Goal: Transaction & Acquisition: Purchase product/service

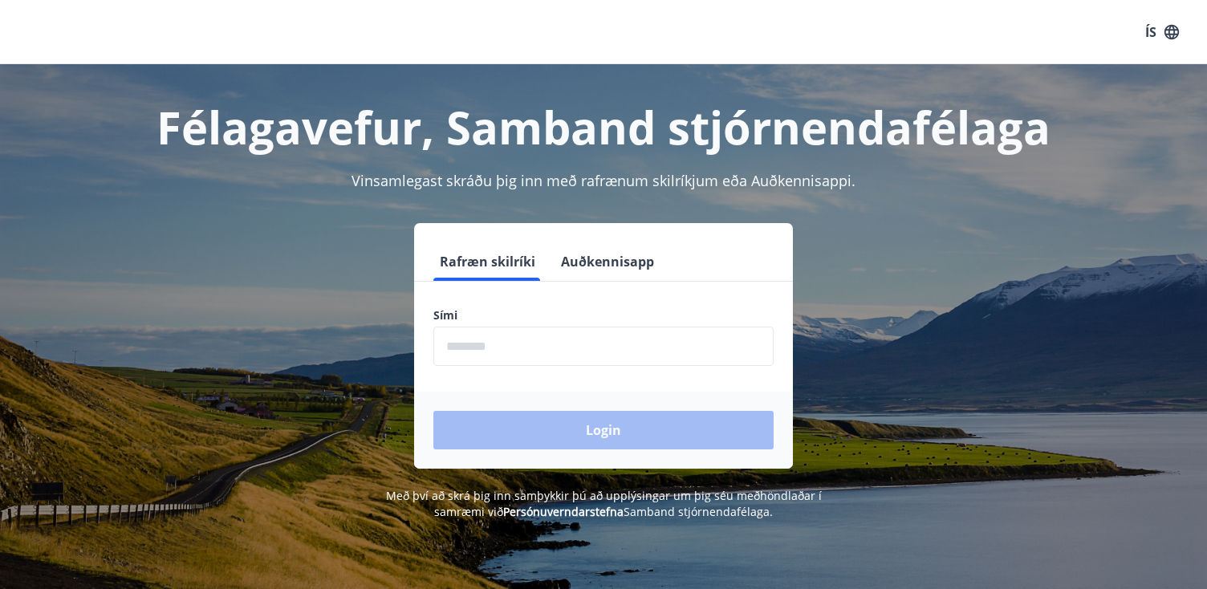
click at [627, 331] on input "phone" at bounding box center [603, 346] width 340 height 39
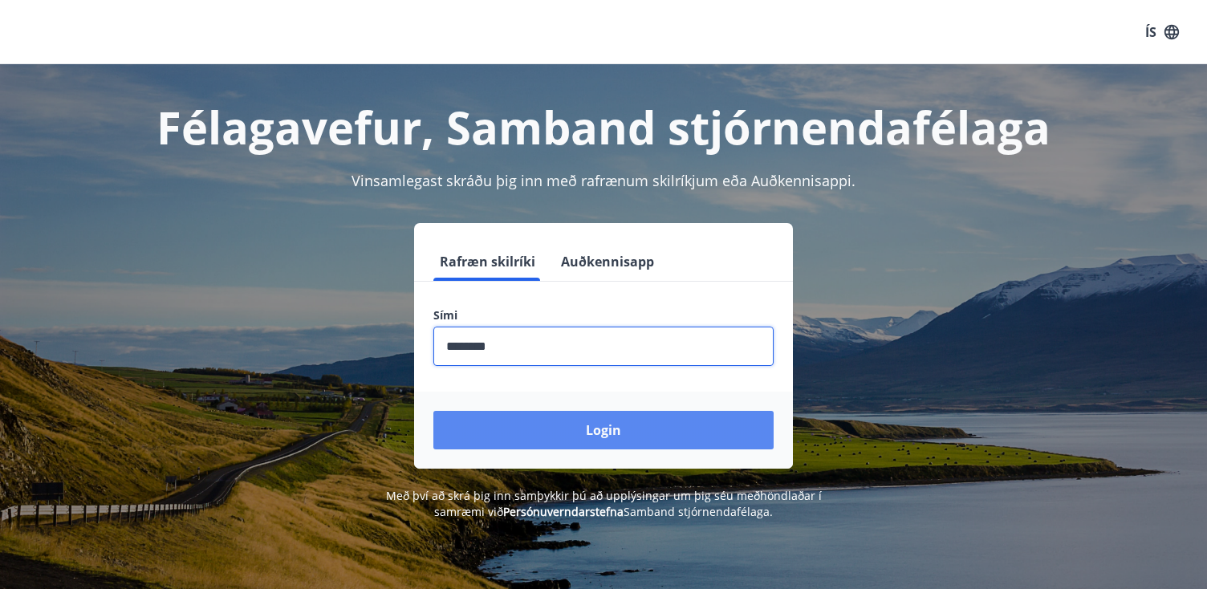
type input "********"
click at [544, 441] on button "Login" at bounding box center [603, 430] width 340 height 39
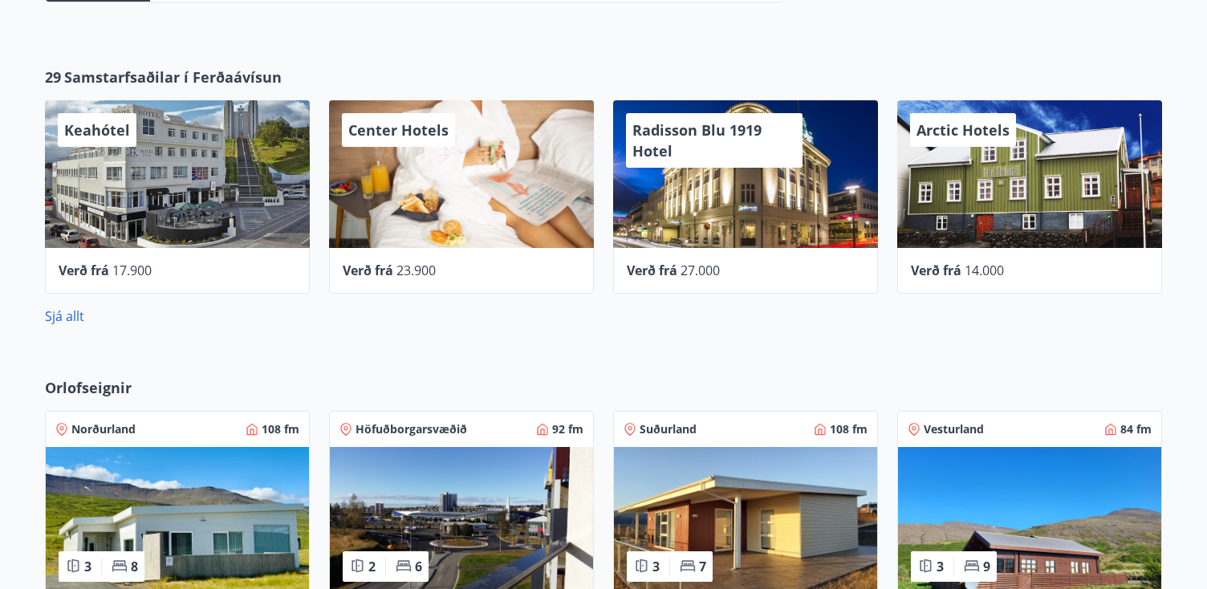
scroll to position [870, 0]
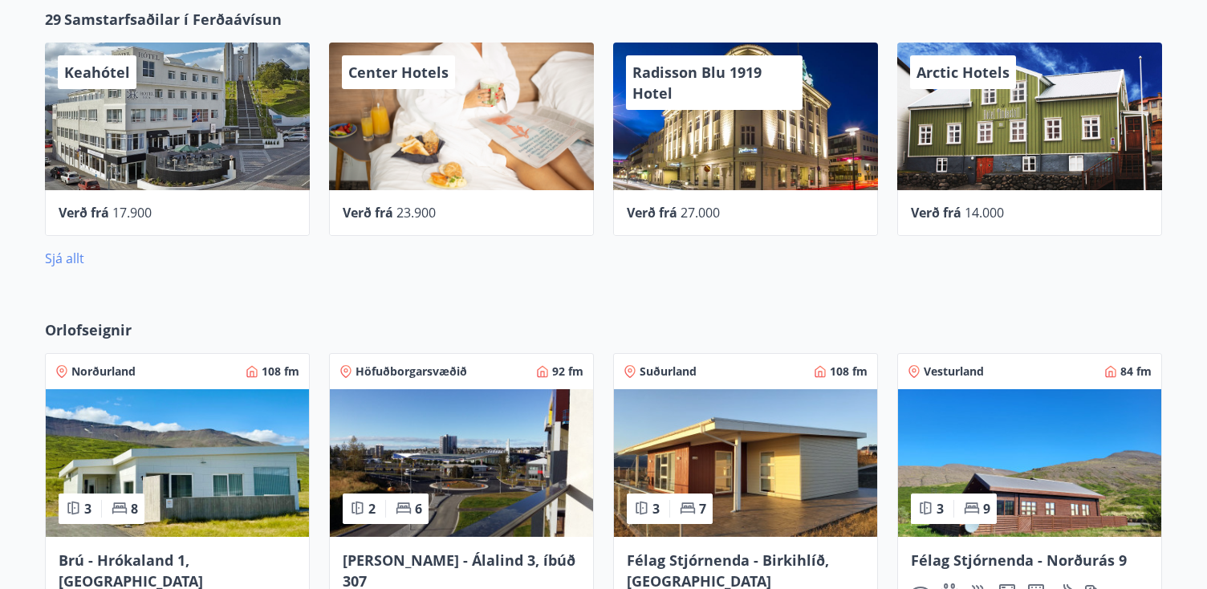
click at [67, 262] on link "Sjá allt" at bounding box center [64, 259] width 39 height 18
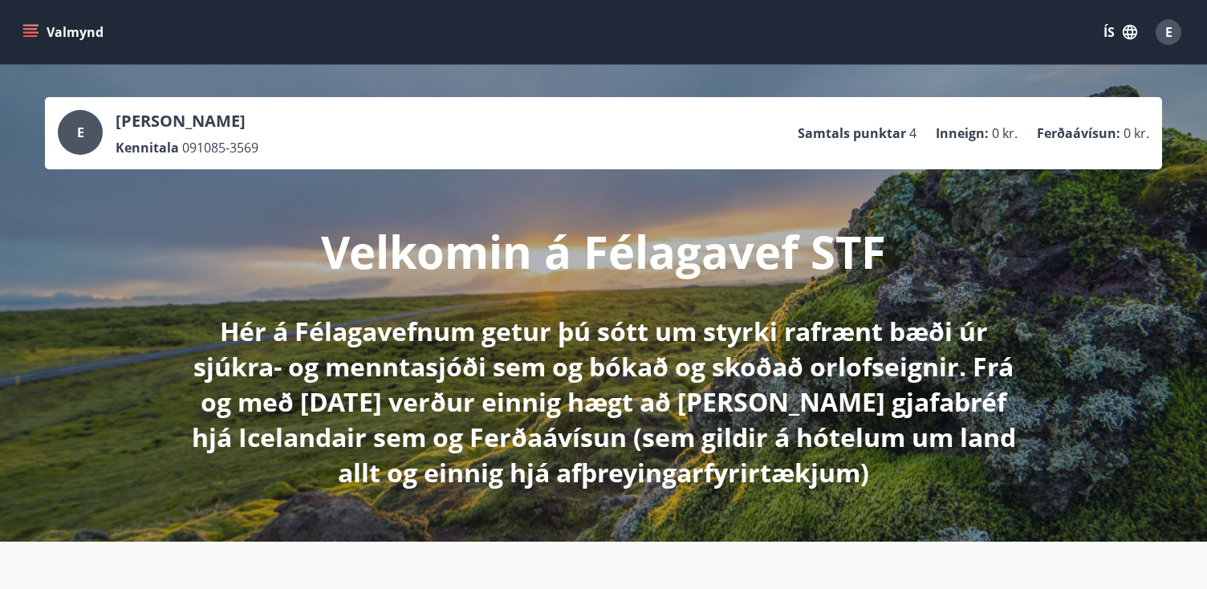
click at [26, 39] on icon "menu" at bounding box center [30, 32] width 16 height 16
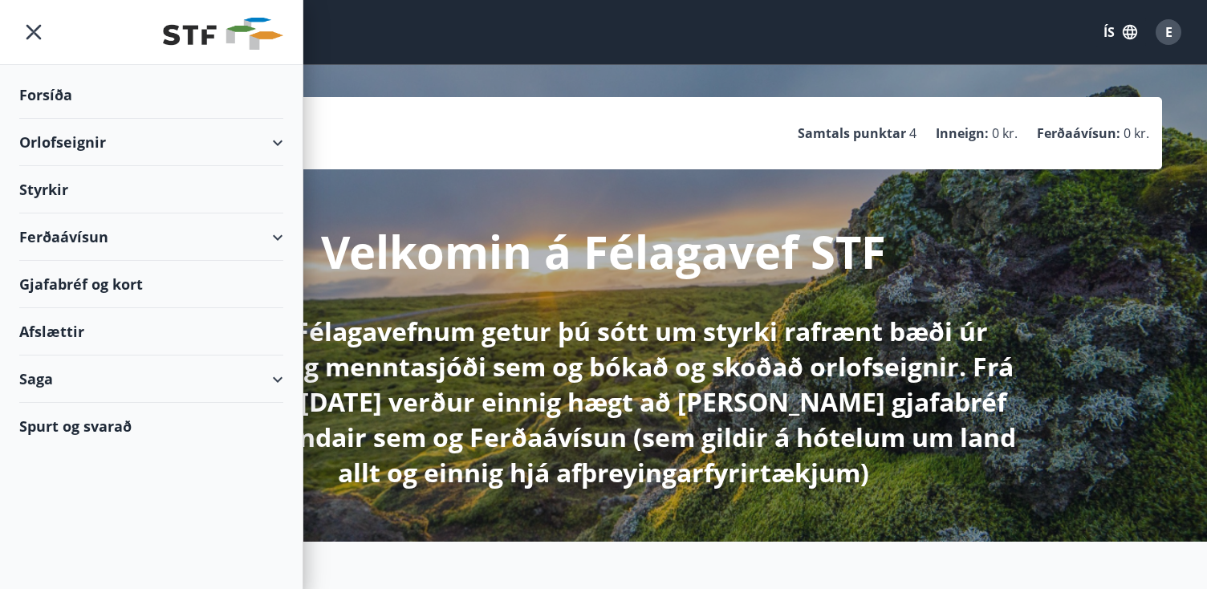
click at [282, 241] on div "Ferðaávísun" at bounding box center [151, 236] width 264 height 47
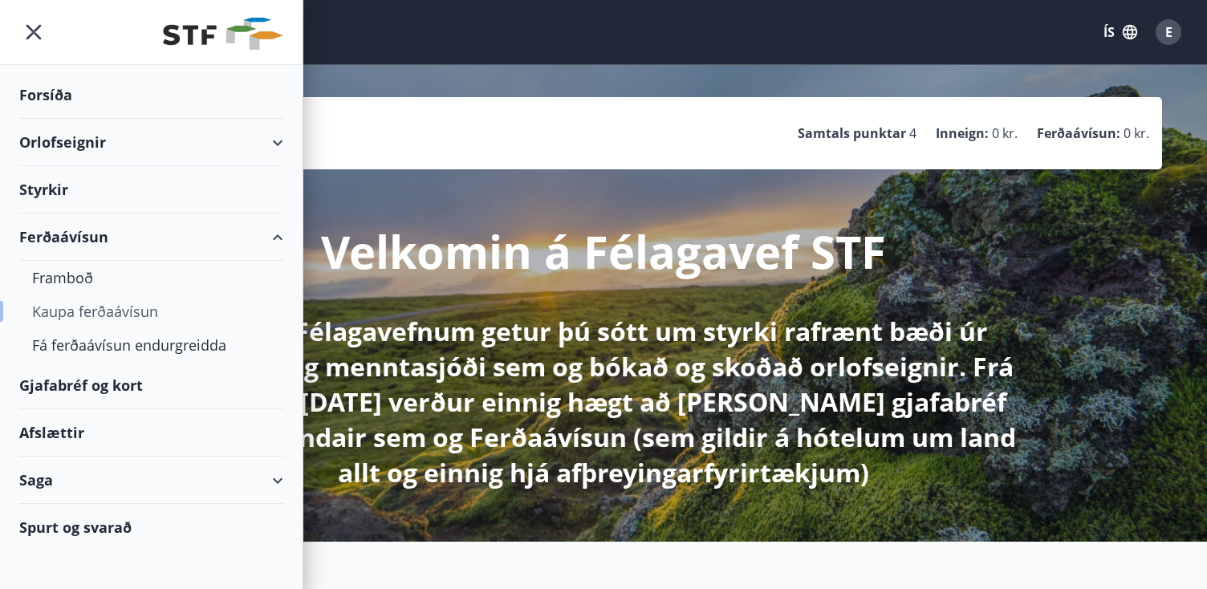
click at [132, 312] on div "Kaupa ferðaávísun" at bounding box center [151, 311] width 238 height 34
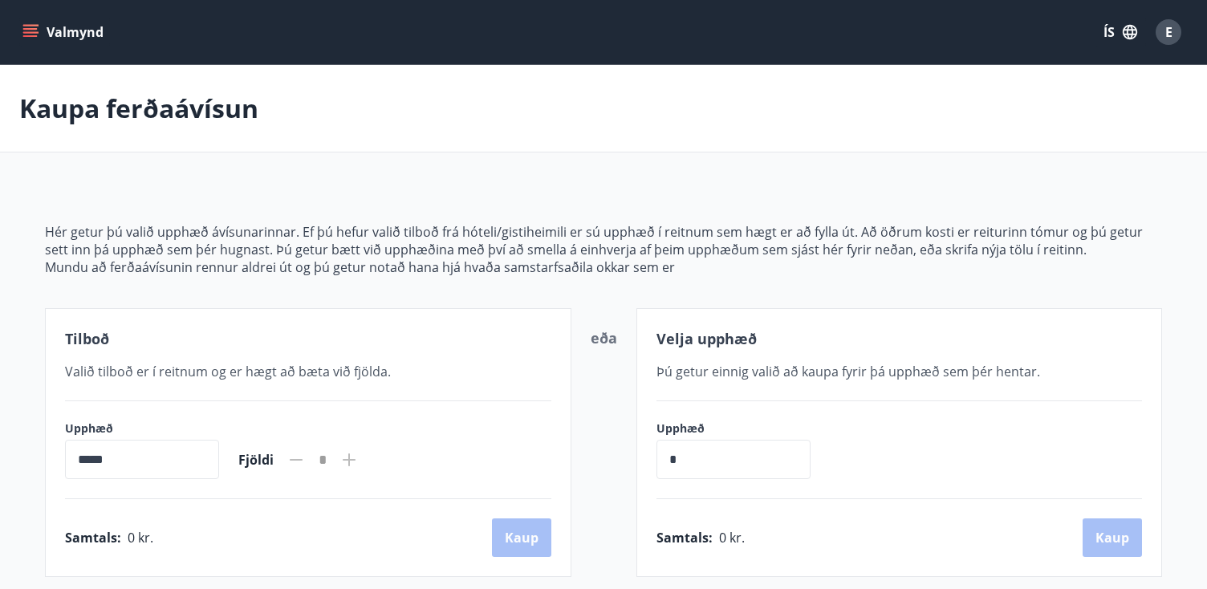
click at [30, 25] on icon "menu" at bounding box center [32, 26] width 18 height 2
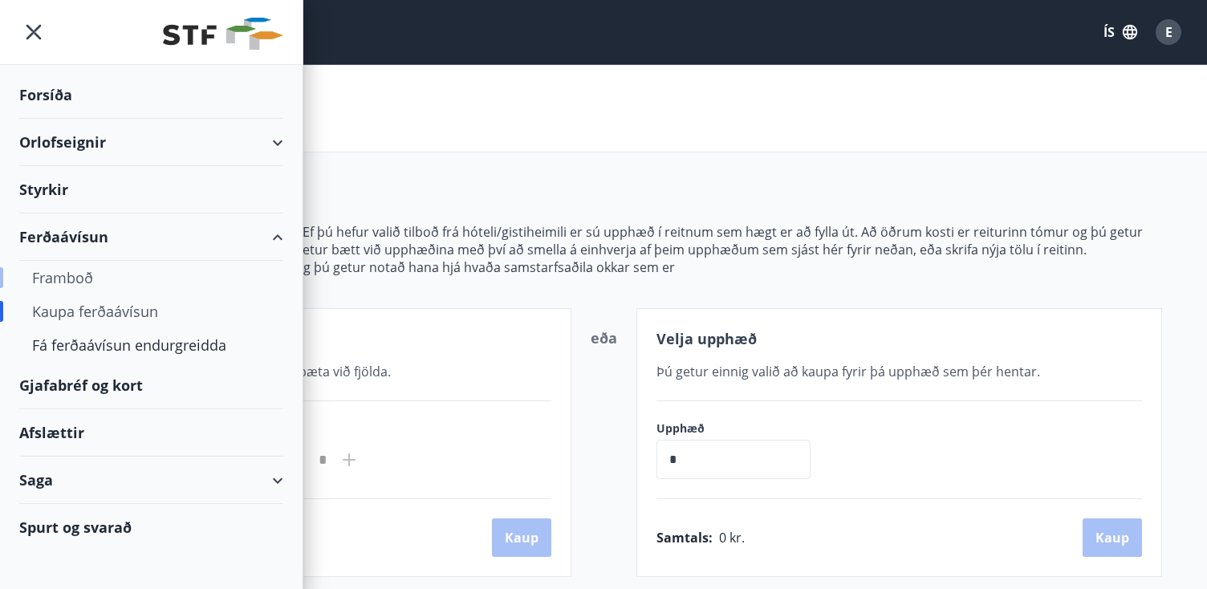
click at [77, 275] on div "Framboð" at bounding box center [151, 278] width 238 height 34
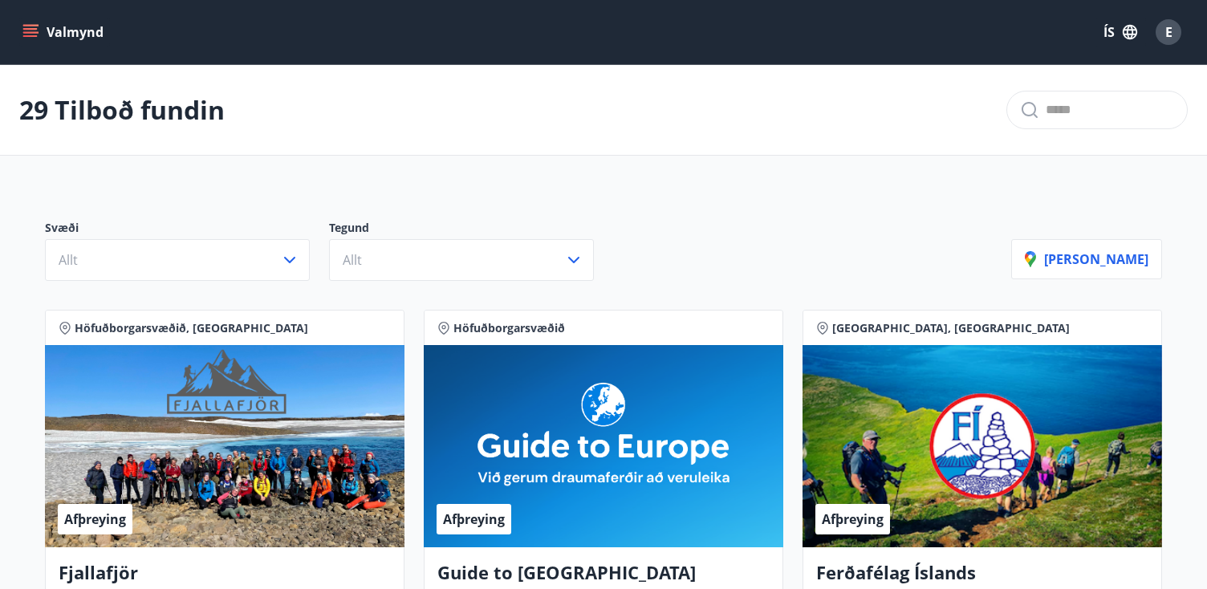
click at [37, 30] on icon "menu" at bounding box center [30, 32] width 16 height 16
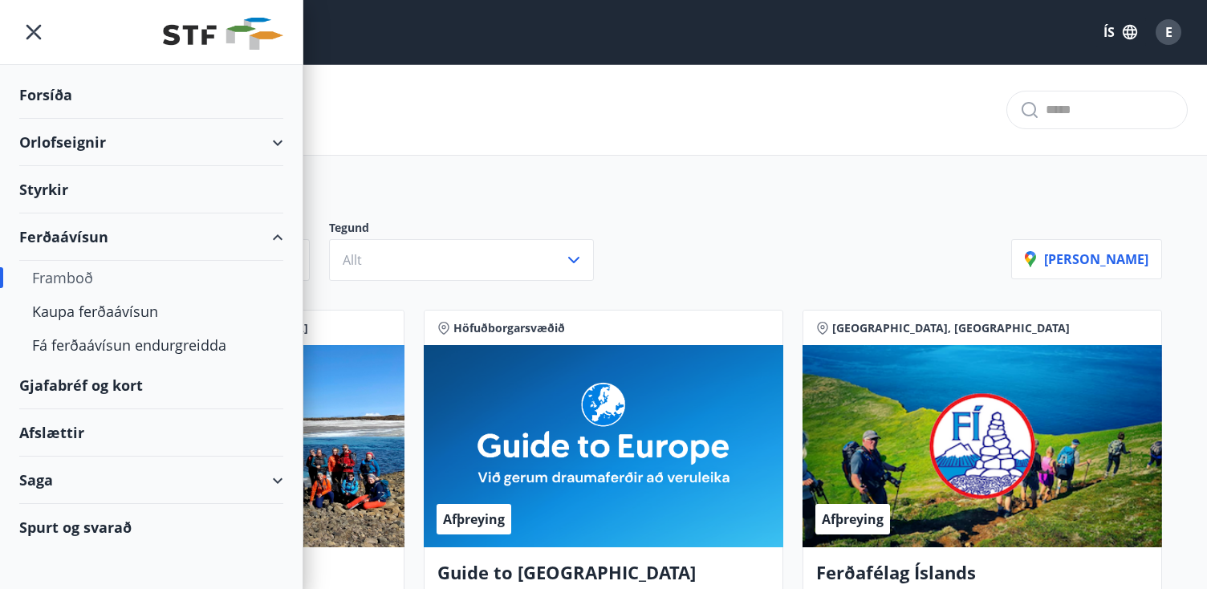
click at [96, 379] on div "Gjafabréf og kort" at bounding box center [151, 385] width 264 height 47
